Goal: Task Accomplishment & Management: Manage account settings

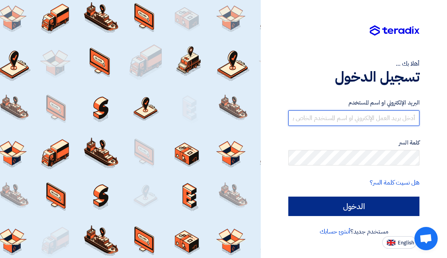
type input "[EMAIL_ADDRESS][DOMAIN_NAME]"
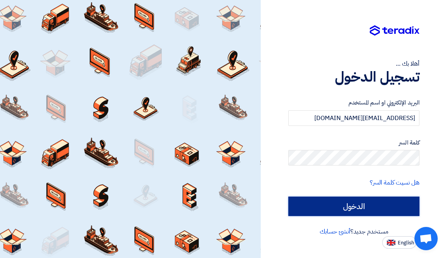
click at [342, 207] on input "الدخول" at bounding box center [353, 205] width 131 height 19
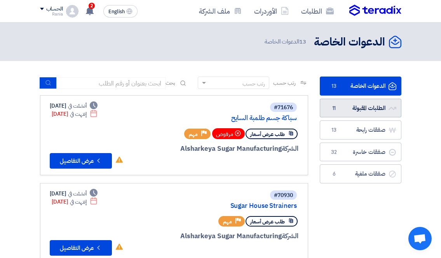
click at [366, 106] on link "الطلبات المقبولة الطلبات المقبولة 11" at bounding box center [361, 108] width 82 height 19
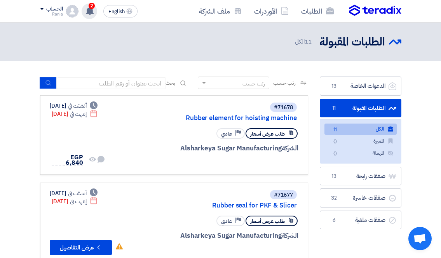
click at [94, 4] on span "2" at bounding box center [92, 6] width 6 height 6
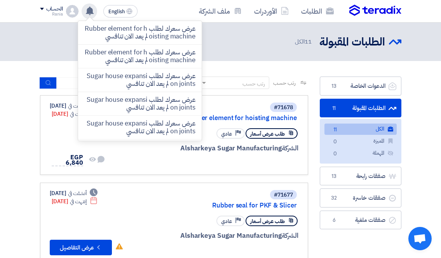
click at [280, 60] on header "الطلبات المقبولة الطلبات المقبولة 11 الكل" at bounding box center [220, 42] width 441 height 38
